Goal: Register for event/course

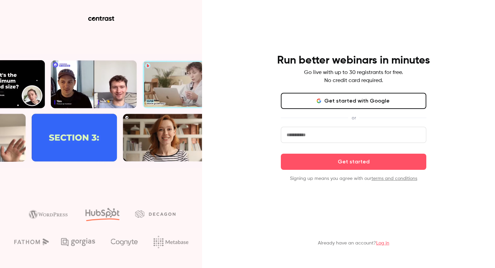
click at [369, 104] on button "Get started with Google" at bounding box center [353, 101] width 145 height 16
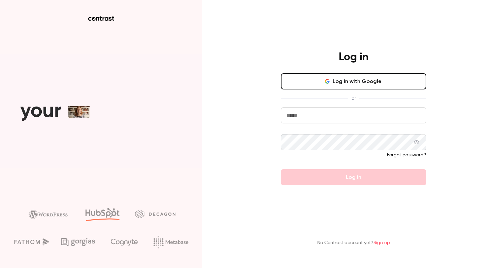
click at [365, 82] on button "Log in with Google" at bounding box center [353, 81] width 145 height 16
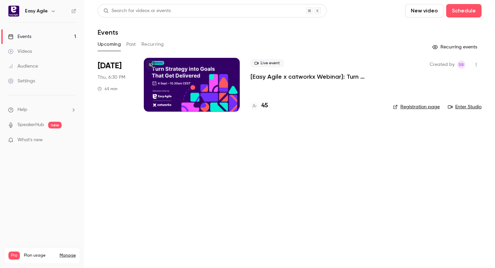
click at [420, 107] on link "Registration page" at bounding box center [416, 107] width 47 height 7
click at [294, 75] on p "[Easy Agile x catworkx Webinar]: Turn Strategy into Goals That Get Delivered" at bounding box center [316, 77] width 132 height 8
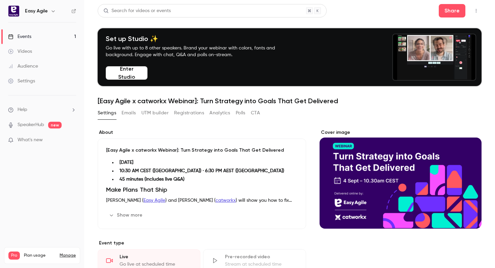
click at [219, 113] on button "Analytics" at bounding box center [219, 113] width 21 height 11
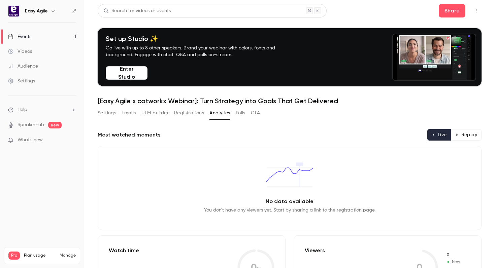
click at [238, 113] on button "Polls" at bounding box center [241, 113] width 10 height 11
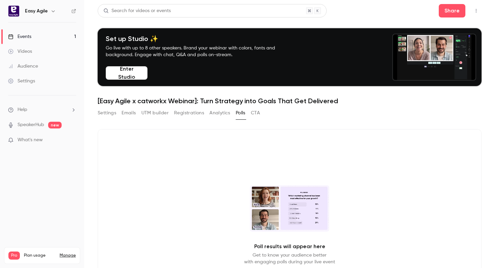
click at [259, 114] on button "CTA" at bounding box center [255, 113] width 9 height 11
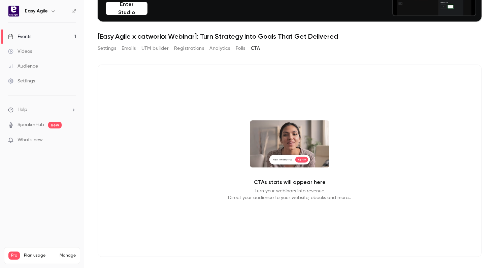
scroll to position [74, 0]
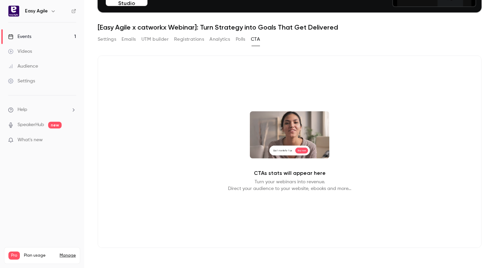
click at [109, 41] on button "Settings" at bounding box center [107, 39] width 19 height 11
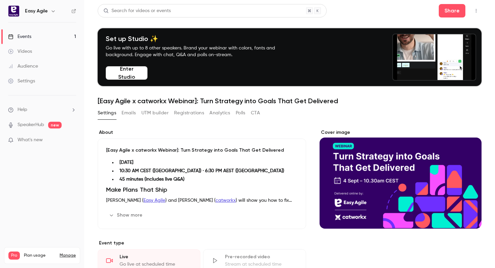
click at [132, 76] on button "Enter Studio" at bounding box center [127, 72] width 42 height 13
